Goal: Navigation & Orientation: Find specific page/section

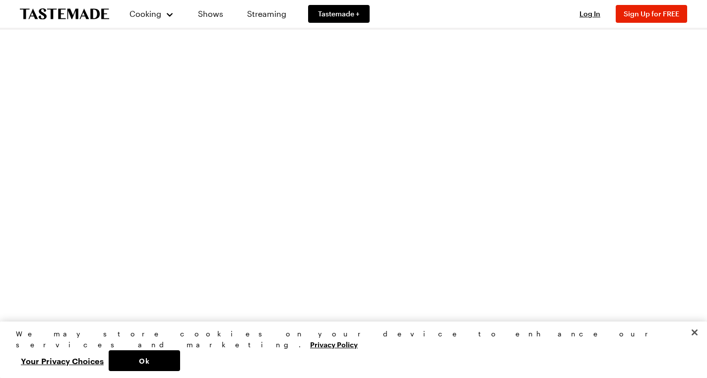
click at [67, 16] on icon "To Tastemade Home Page" at bounding box center [64, 13] width 89 height 11
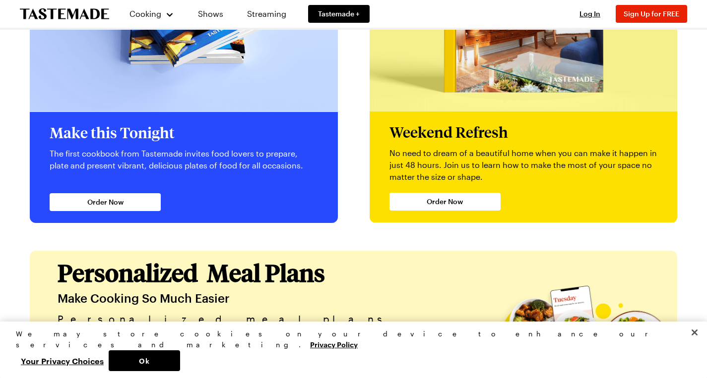
scroll to position [2487, 0]
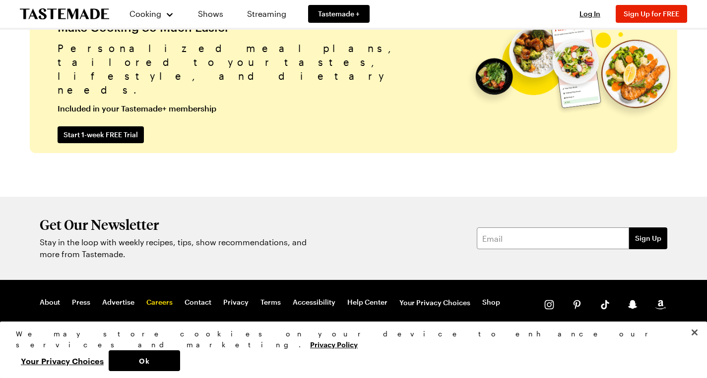
click at [151, 301] on link "Careers" at bounding box center [159, 303] width 26 height 10
